Goal: Complete application form

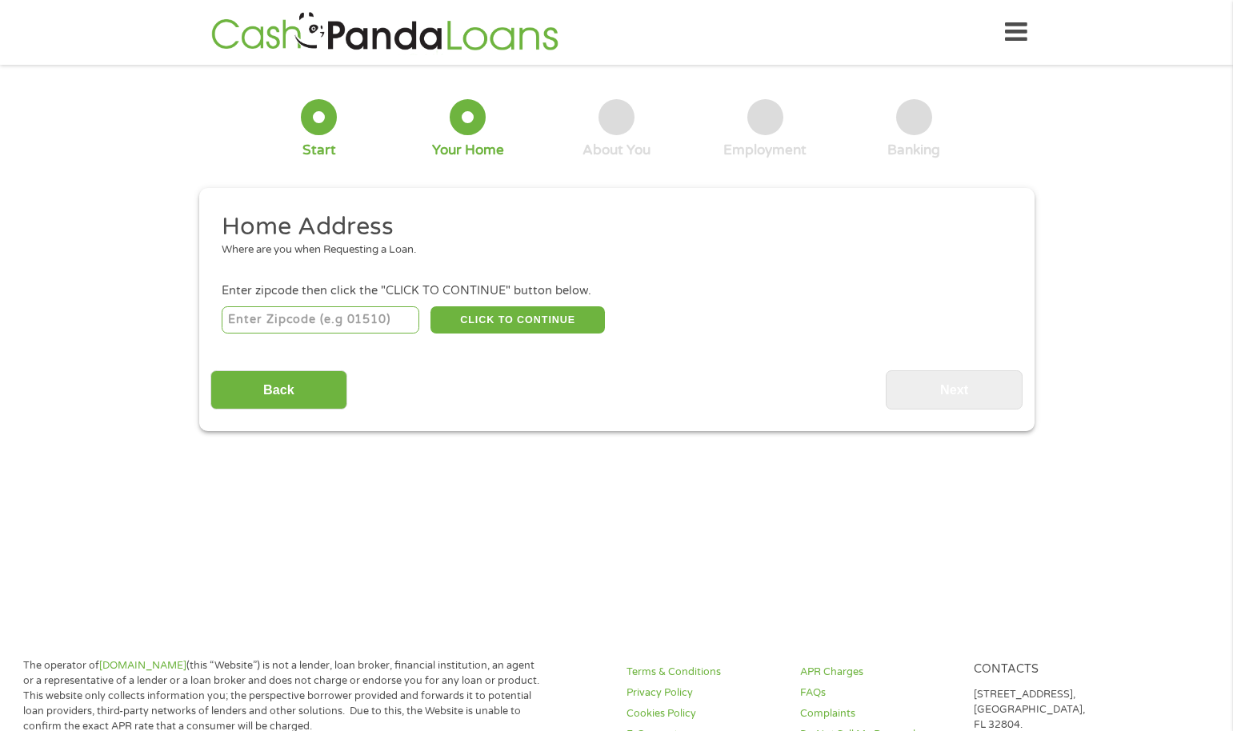
click at [321, 321] on input "number" at bounding box center [321, 319] width 198 height 27
type input "57069"
click at [507, 317] on button "CLICK TO CONTINUE" at bounding box center [517, 319] width 174 height 27
type input "57069"
type input "[PERSON_NAME]"
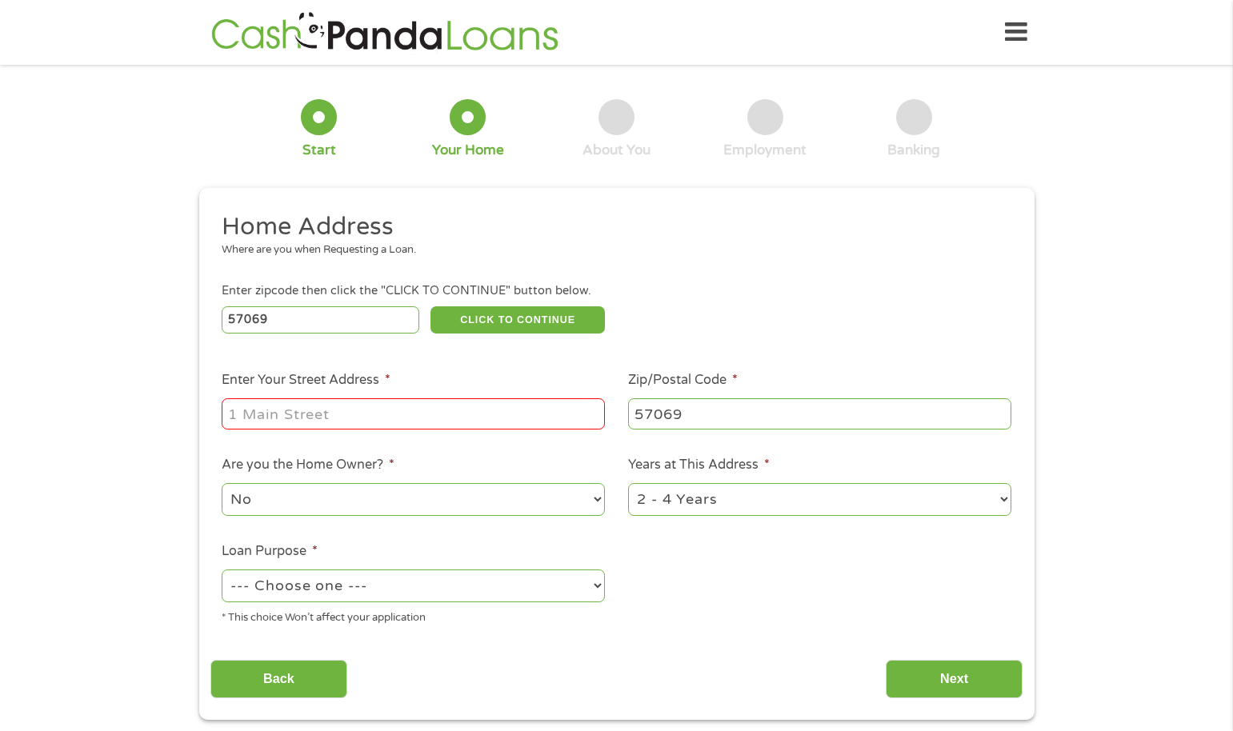
click at [346, 416] on input "Enter Your Street Address *" at bounding box center [413, 413] width 383 height 30
type input "[STREET_ADDRESS]"
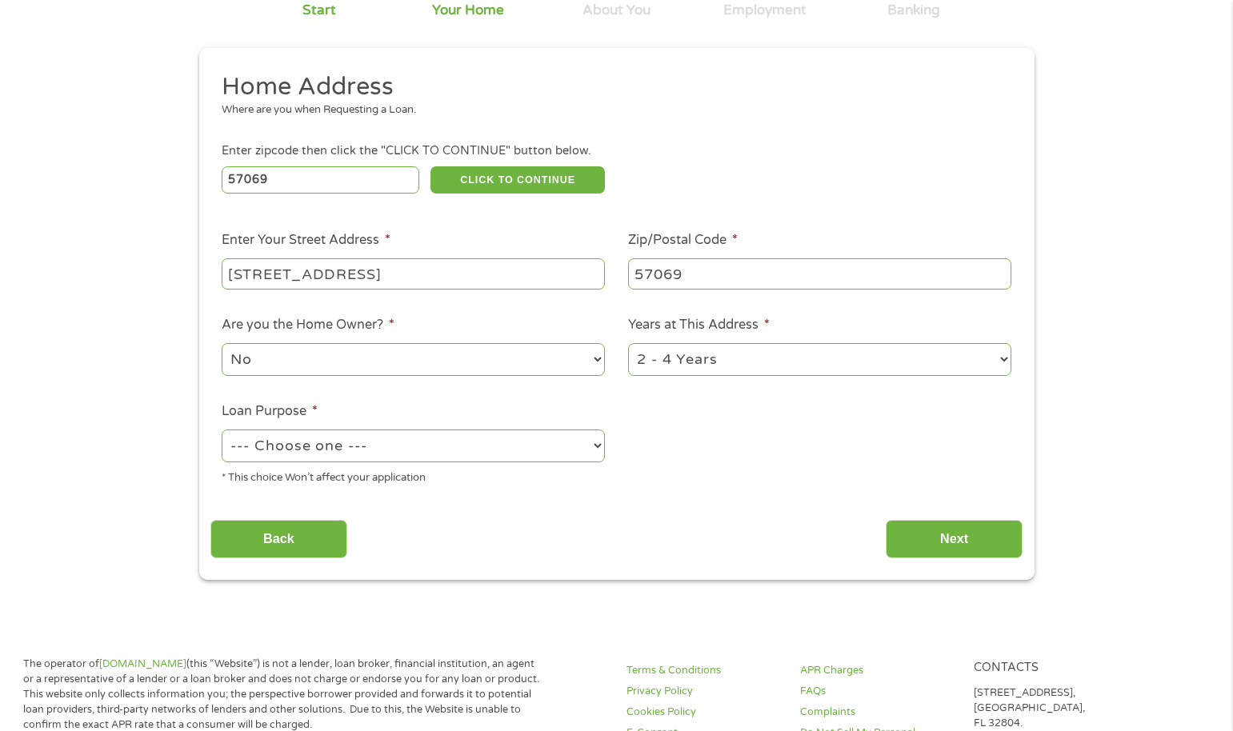
scroll to position [160, 0]
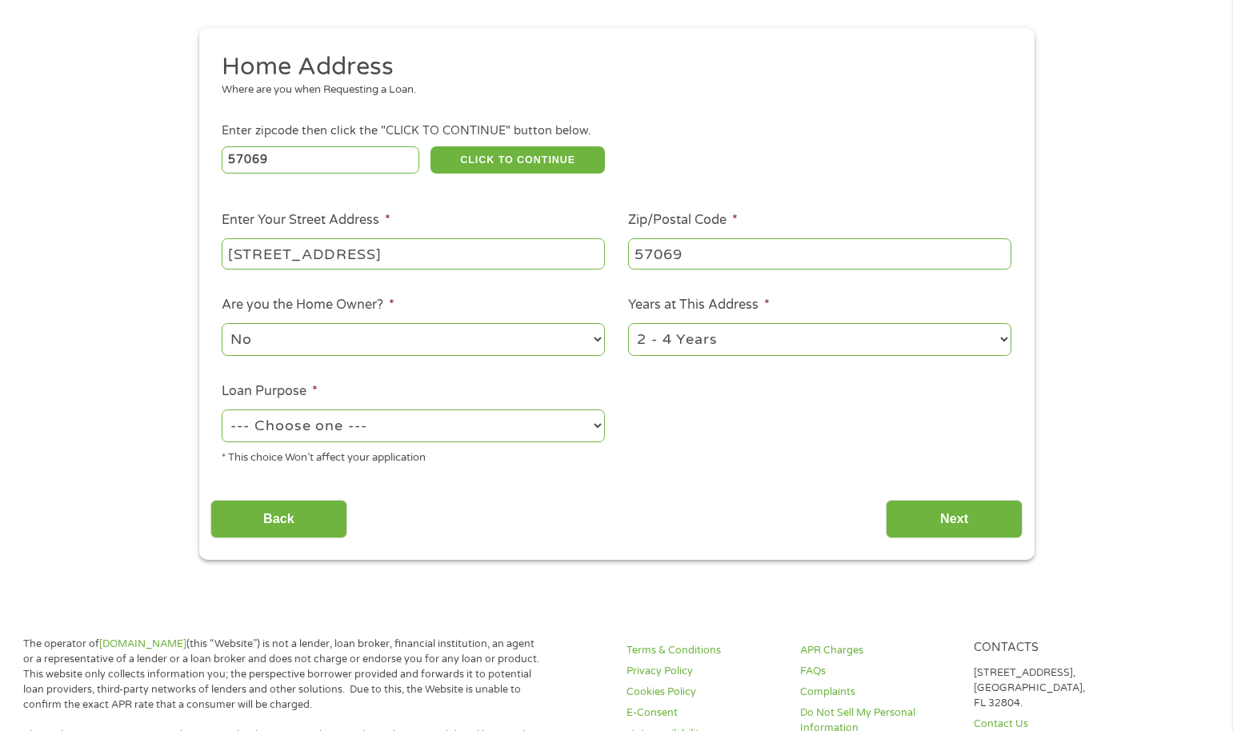
click at [351, 434] on select "--- Choose one --- Pay Bills Debt Consolidation Home Improvement Major Purchase…" at bounding box center [413, 426] width 383 height 33
select select "shorttermcash"
click at [222, 410] on select "--- Choose one --- Pay Bills Debt Consolidation Home Improvement Major Purchase…" at bounding box center [413, 426] width 383 height 33
click at [676, 339] on select "1 Year or less 1 - 2 Years 2 - 4 Years Over 4 Years" at bounding box center [819, 339] width 383 height 33
select select "12months"
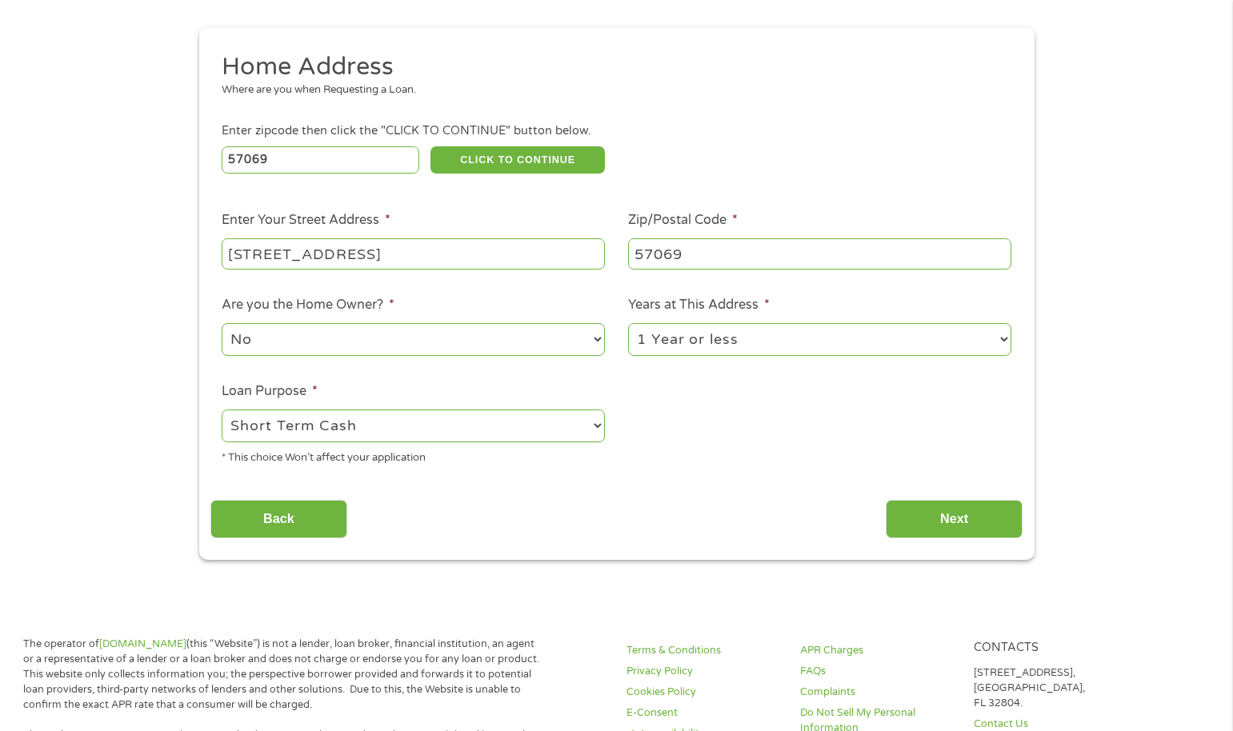
click at [628, 323] on select "1 Year or less 1 - 2 Years 2 - 4 Years Over 4 Years" at bounding box center [819, 339] width 383 height 33
click at [942, 520] on input "Next" at bounding box center [954, 519] width 137 height 39
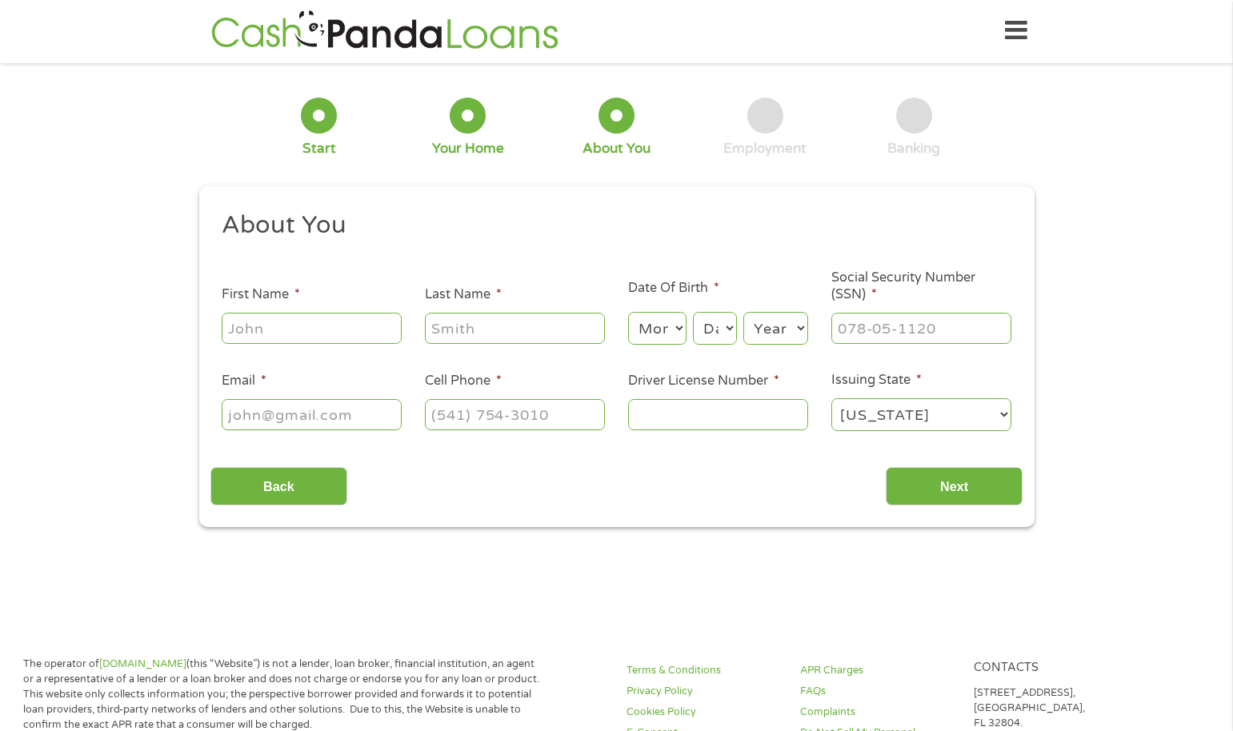
scroll to position [0, 0]
click at [326, 336] on input "First Name *" at bounding box center [312, 329] width 180 height 30
type input "[PERSON_NAME]"
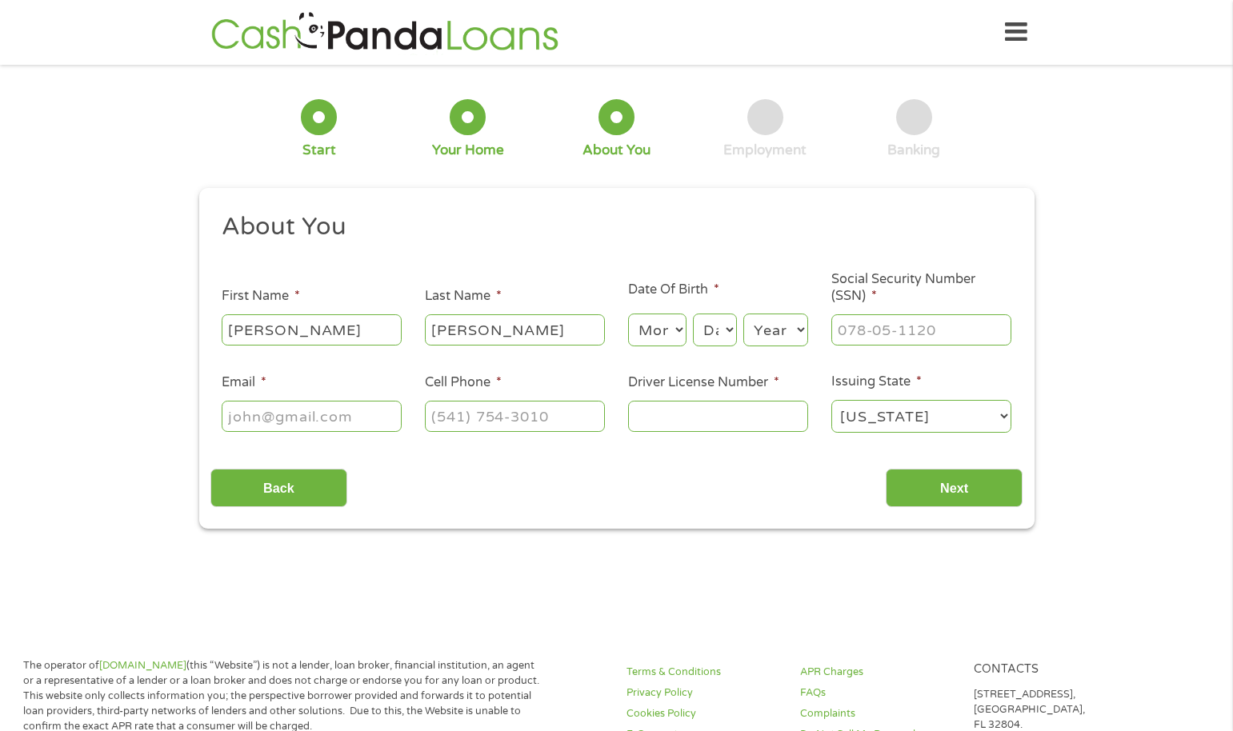
type input "[PERSON_NAME][EMAIL_ADDRESS][PERSON_NAME][DOMAIN_NAME]"
type input "[PHONE_NUMBER]"
click at [704, 417] on input "Driver License Number *" at bounding box center [718, 416] width 180 height 30
type input "VR488497"
click at [669, 326] on select "Month 1 2 3 4 5 6 7 8 9 10 11 12" at bounding box center [657, 330] width 58 height 33
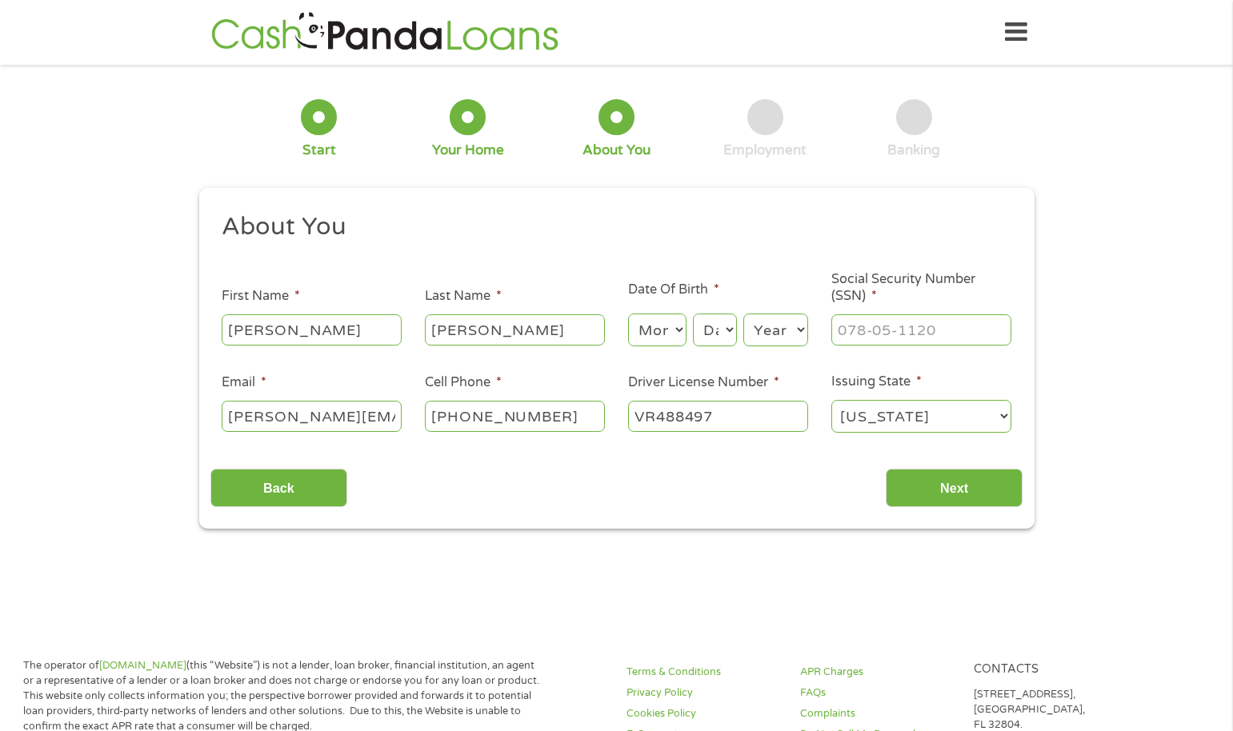
select select "10"
click at [628, 314] on select "Month 1 2 3 4 5 6 7 8 9 10 11 12" at bounding box center [657, 330] width 58 height 33
click at [714, 338] on select "Day 1 2 3 4 5 6 7 8 9 10 11 12 13 14 15 16 17 18 19 20 21 22 23 24 25 26 27 28 …" at bounding box center [714, 330] width 43 height 33
select select "13"
click at [693, 314] on select "Day 1 2 3 4 5 6 7 8 9 10 11 12 13 14 15 16 17 18 19 20 21 22 23 24 25 26 27 28 …" at bounding box center [714, 330] width 43 height 33
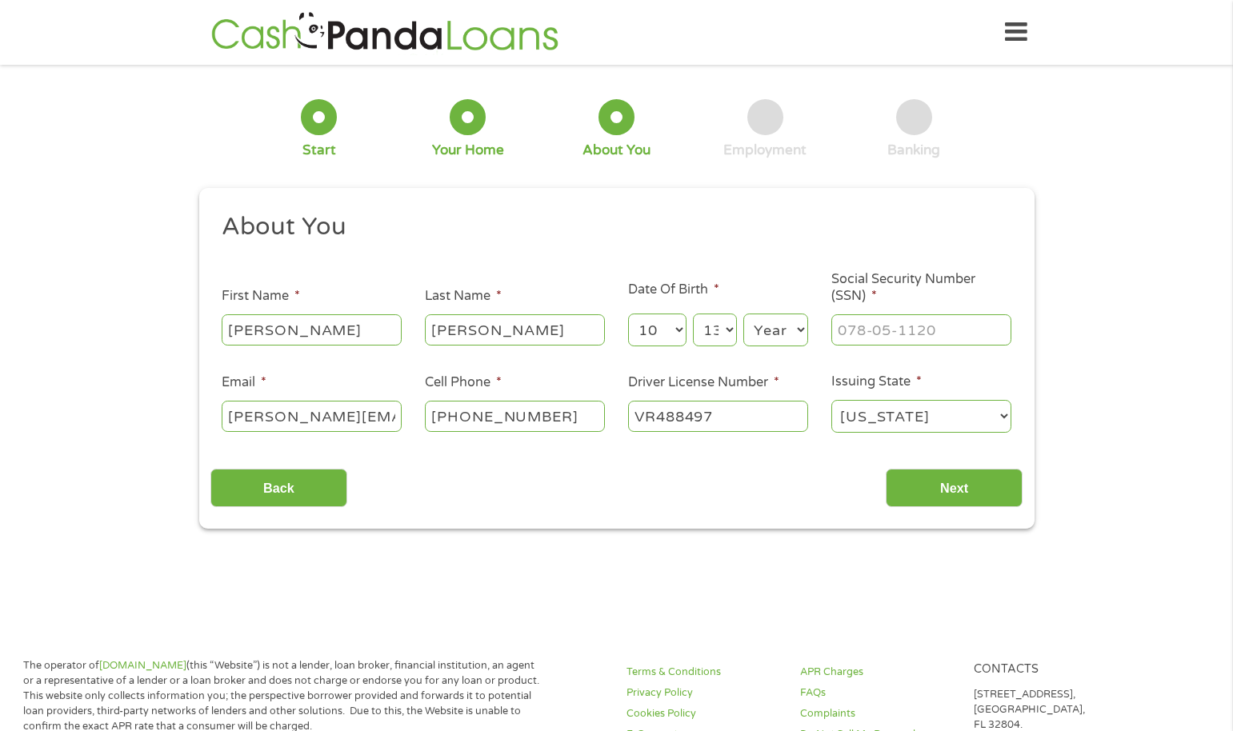
click at [780, 322] on select "Year [DATE] 2006 2005 2004 2003 2002 2001 2000 1999 1998 1997 1996 1995 1994 19…" at bounding box center [775, 330] width 65 height 33
select select "1993"
click at [743, 314] on select "Year [DATE] 2006 2005 2004 2003 2002 2001 2000 1999 1998 1997 1996 1995 1994 19…" at bounding box center [775, 330] width 65 height 33
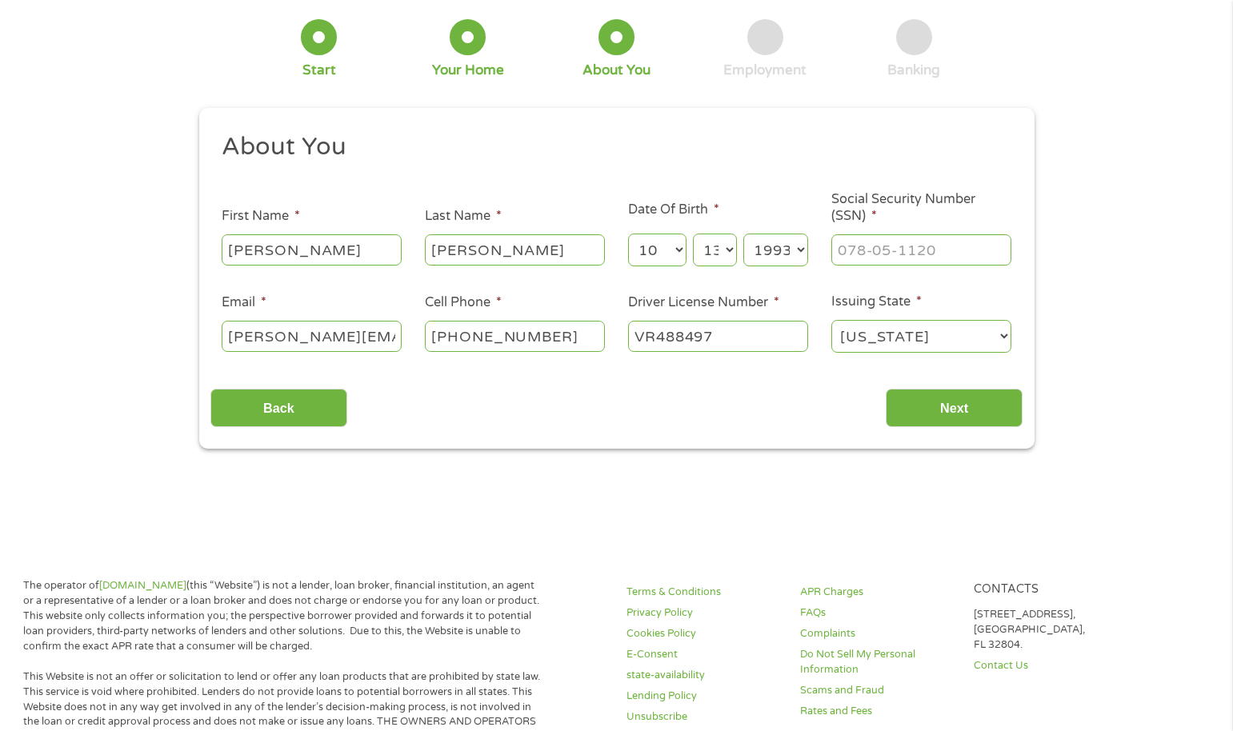
type input "___-__-____"
click at [860, 250] on input "___-__-____" at bounding box center [921, 249] width 180 height 30
